Goal: Check status: Check status

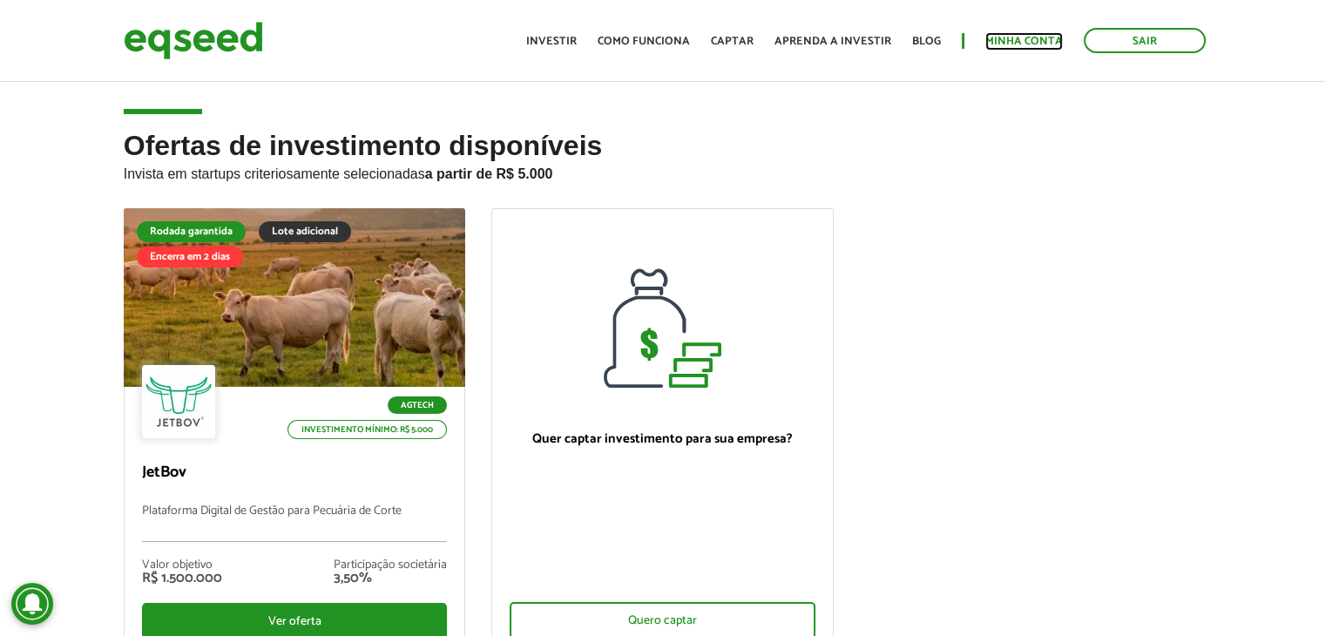
click at [1025, 39] on link "Minha conta" at bounding box center [1024, 41] width 78 height 11
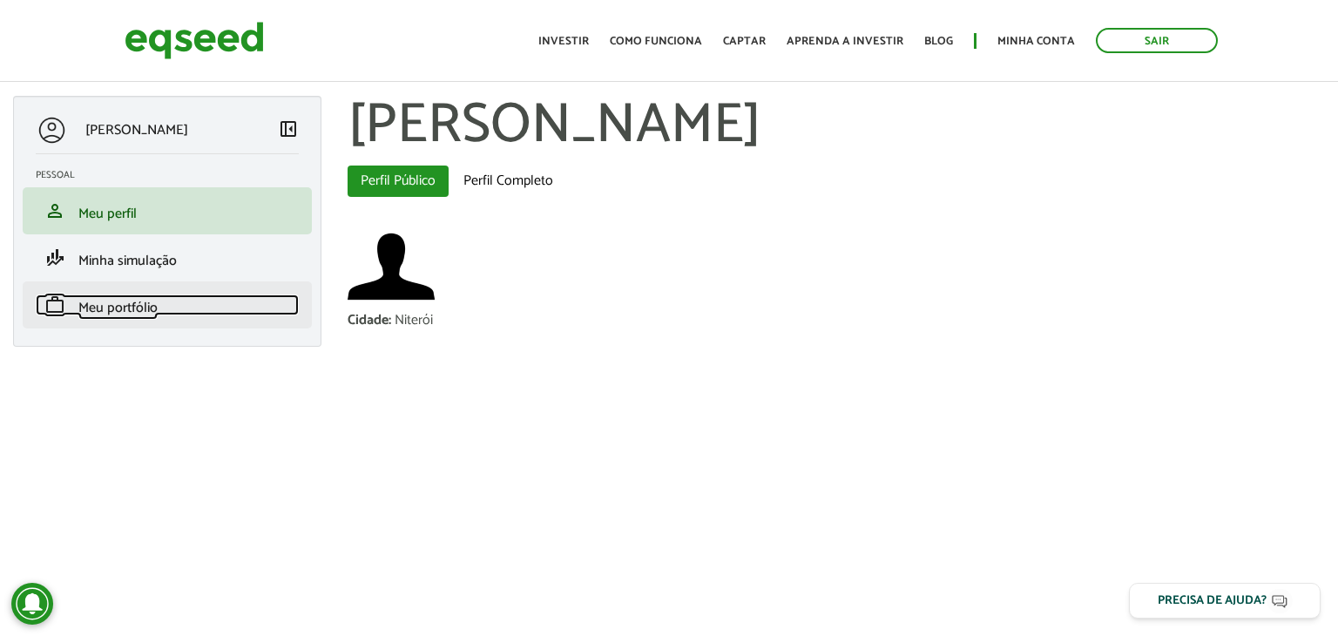
click at [141, 302] on span "Meu portfólio" at bounding box center [117, 308] width 79 height 24
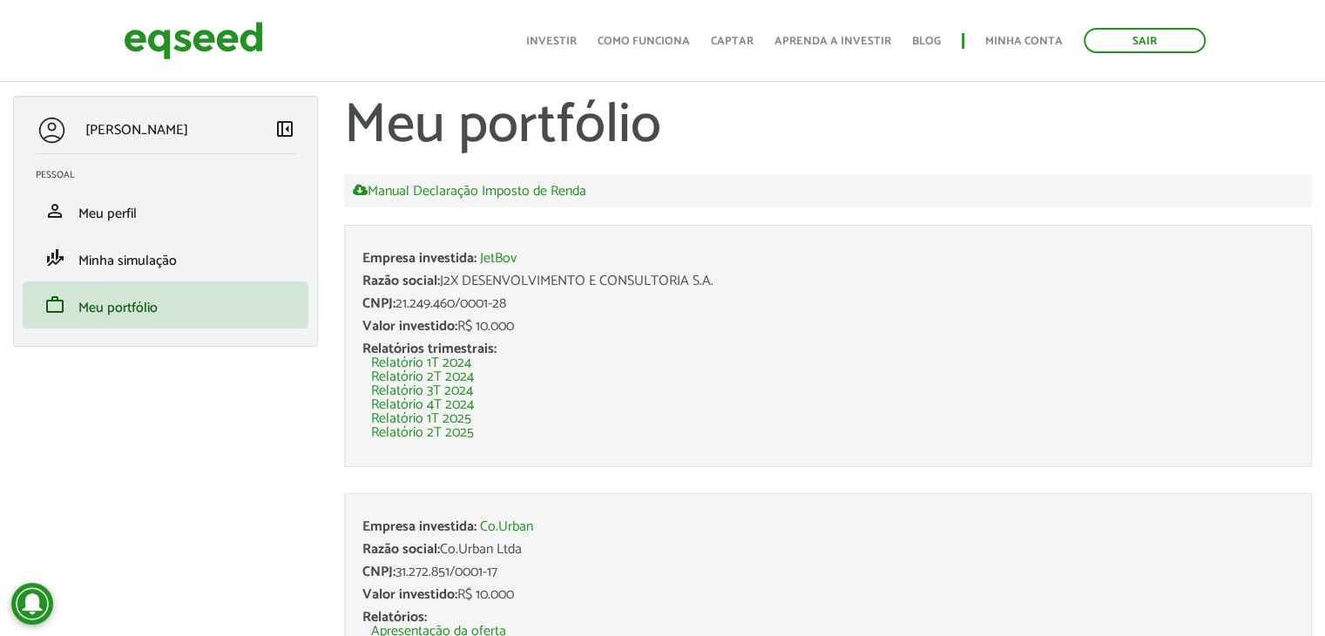
scroll to position [91, 0]
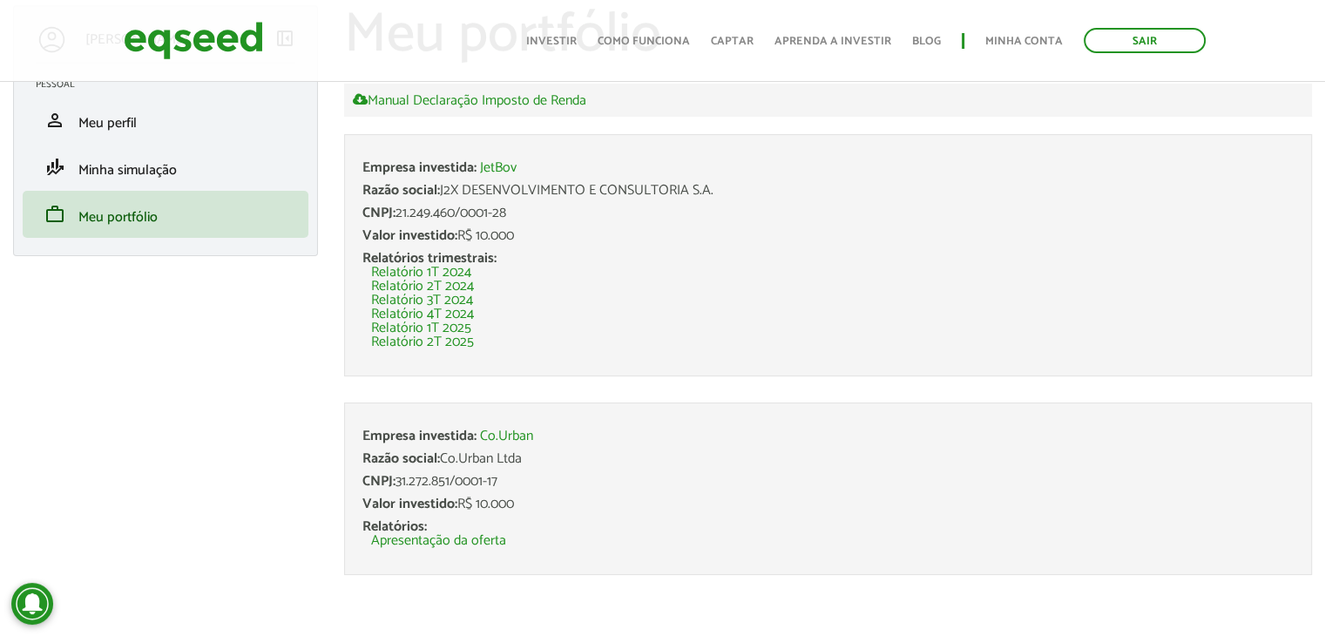
drag, startPoint x: 442, startPoint y: 457, endPoint x: 530, endPoint y: 463, distance: 87.3
click at [530, 463] on div "Razão social: Co.Urban Ltda" at bounding box center [827, 459] width 931 height 14
copy div "Co.Urban Ltda"
click at [444, 342] on link "Relatório 2T 2025" at bounding box center [422, 342] width 103 height 14
click at [468, 538] on link "Apresentação da oferta" at bounding box center [438, 541] width 135 height 14
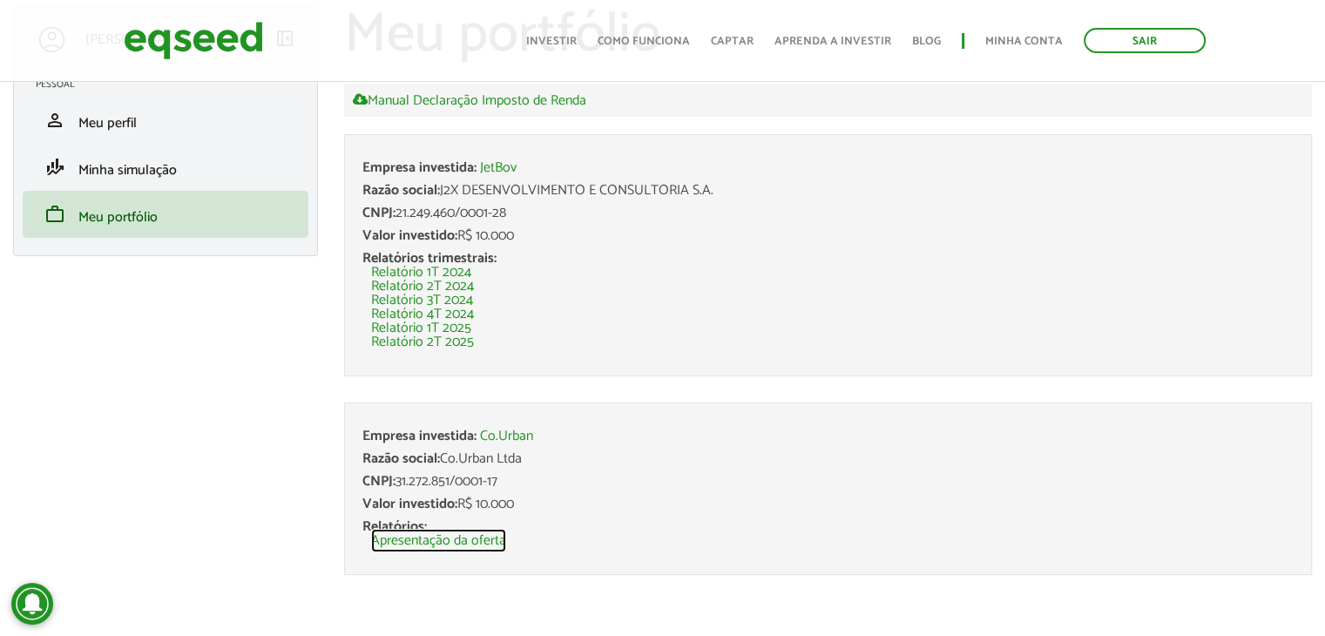
click at [429, 538] on link "Apresentação da oferta" at bounding box center [438, 541] width 135 height 14
